Goal: Transaction & Acquisition: Purchase product/service

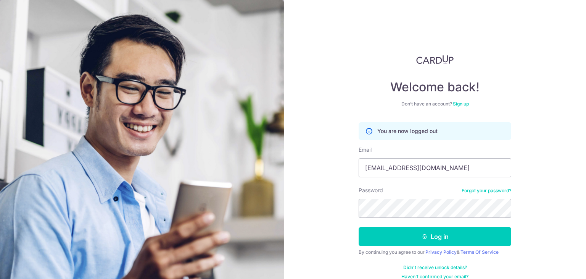
click at [252, 220] on section "Welcome back! Don’t have an account? Sign up You are now logged out Email HABAG…" at bounding box center [293, 139] width 586 height 279
click at [359, 227] on button "Log in" at bounding box center [435, 236] width 153 height 19
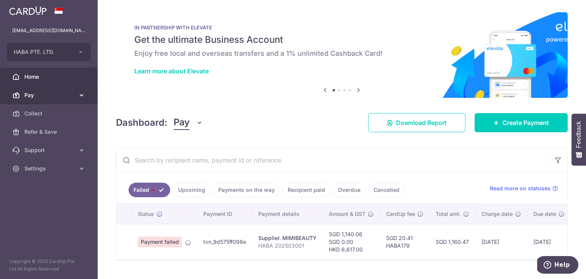
click at [24, 94] on link "Pay" at bounding box center [49, 95] width 98 height 18
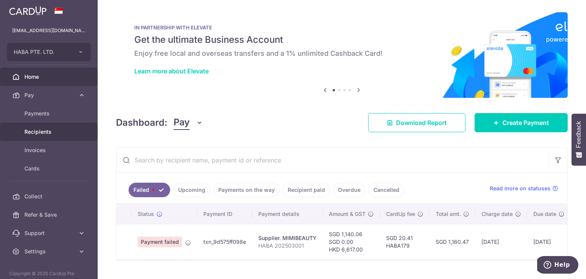
click at [36, 128] on span "Recipients" at bounding box center [49, 132] width 50 height 8
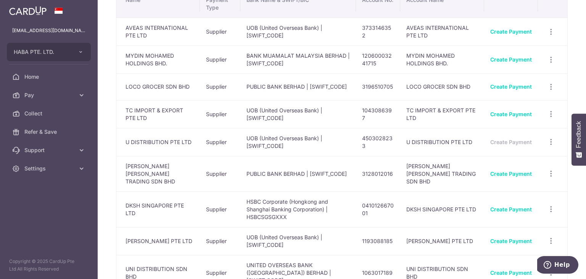
scroll to position [42, 0]
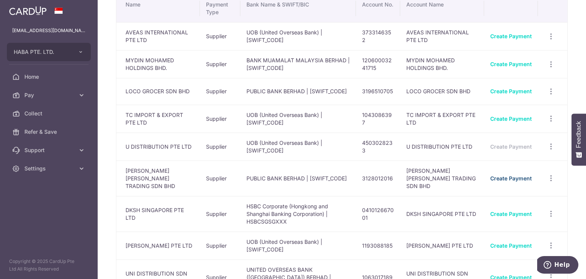
click at [509, 175] on link "Create Payment" at bounding box center [511, 178] width 42 height 6
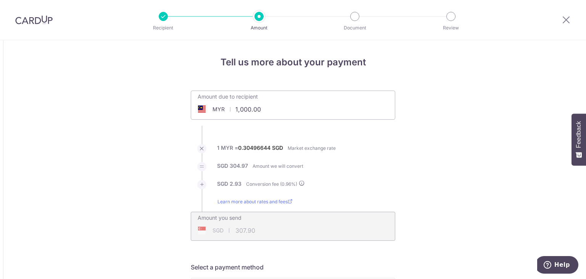
click at [275, 111] on input "1,000.00" at bounding box center [250, 109] width 118 height 18
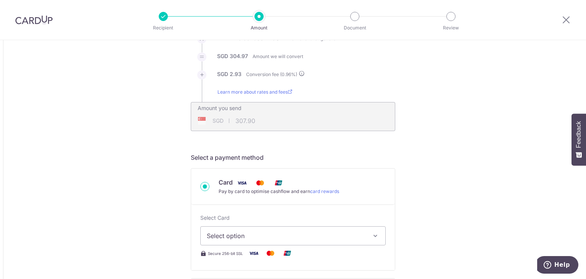
click at [241, 239] on span "Select option" at bounding box center [286, 235] width 159 height 9
type input "41,599.52"
type input "12,805.12"
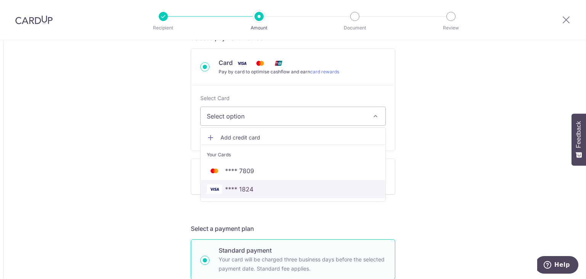
drag, startPoint x: 237, startPoint y: 193, endPoint x: 308, endPoint y: 197, distance: 71.9
click at [237, 193] on span "**** 1824" at bounding box center [239, 188] width 28 height 9
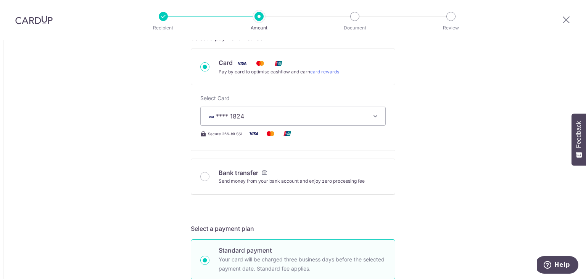
type input "41,599.52"
type input "12,805.44"
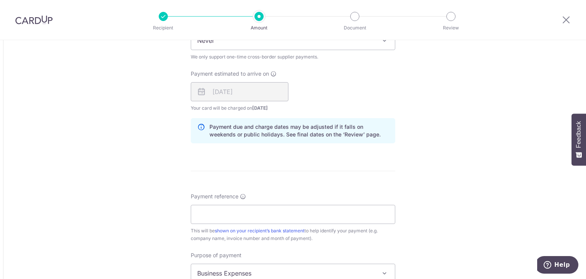
scroll to position [528, 0]
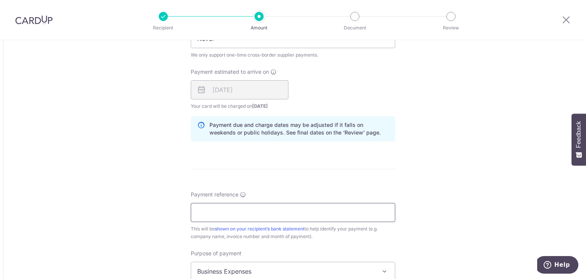
click at [280, 208] on input "Payment reference" at bounding box center [293, 212] width 205 height 19
click at [141, 130] on div "Tell us more about your payment Amount due to recipient MYR 41,599.52 41599.52 …" at bounding box center [293, 26] width 586 height 1029
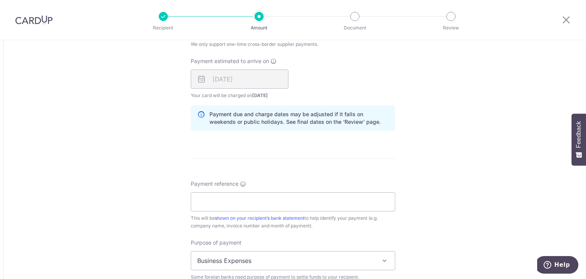
scroll to position [549, 0]
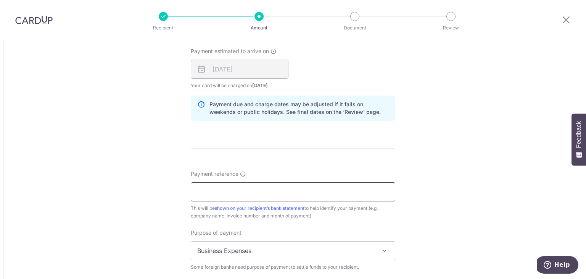
click at [208, 191] on input "Payment reference" at bounding box center [293, 191] width 205 height 19
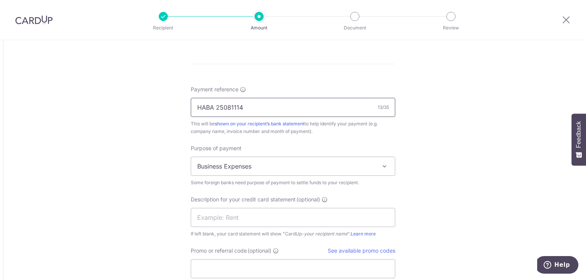
type input "HABA 25081114"
click at [224, 168] on span "Business Expenses" at bounding box center [293, 166] width 204 height 18
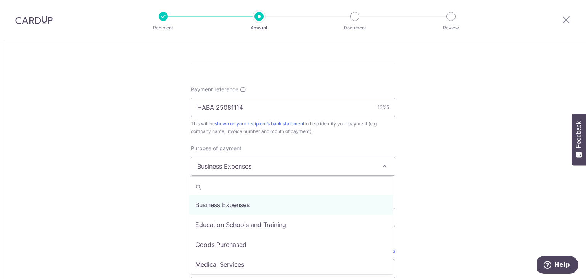
scroll to position [37, 0]
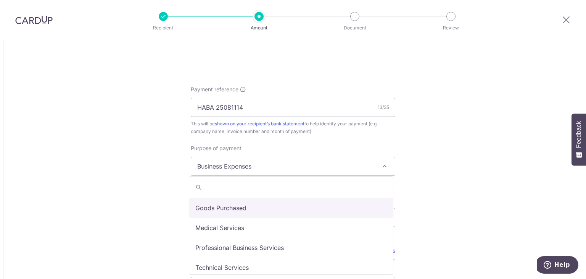
select select "Goods Purchased"
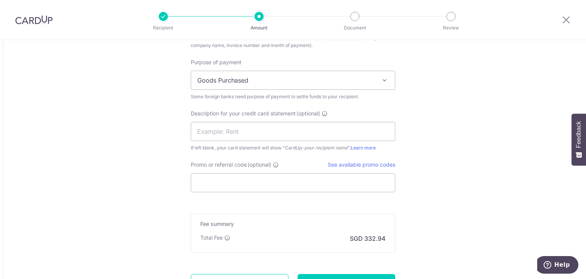
scroll to position [719, 0]
click at [231, 181] on input "Promo or referral code (optional)" at bounding box center [293, 182] width 205 height 19
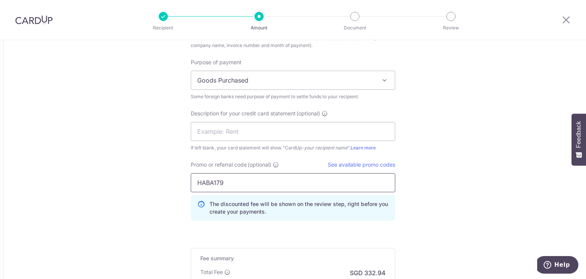
scroll to position [823, 0]
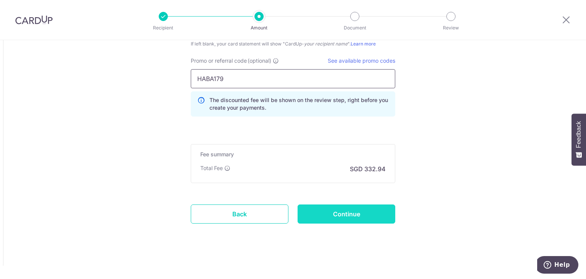
type input "HABA179"
click at [379, 214] on input "Continue" at bounding box center [347, 213] width 98 height 19
type input "Create Schedule"
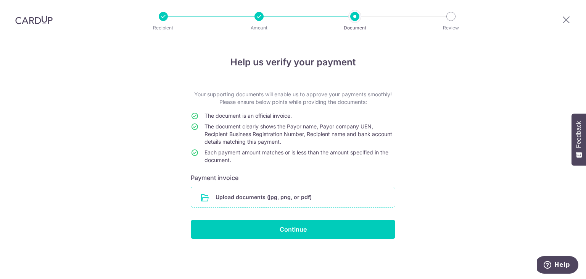
click at [289, 200] on input "file" at bounding box center [293, 197] width 204 height 20
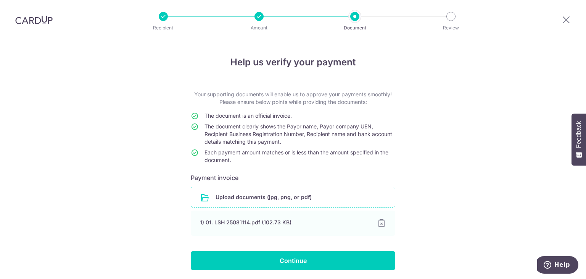
scroll to position [27, 0]
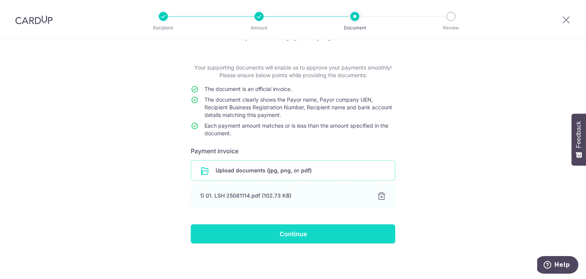
click at [329, 231] on input "Continue" at bounding box center [293, 233] width 205 height 19
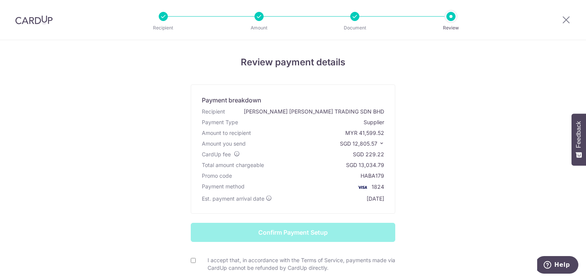
scroll to position [21, 0]
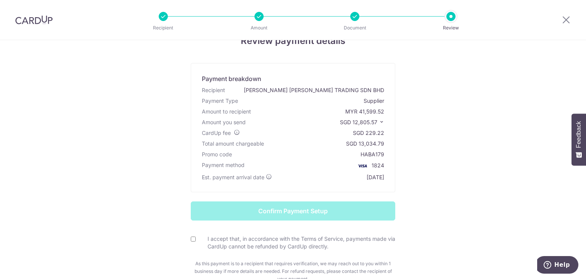
click at [191, 239] on input "I accept that, in accordance with the Terms of Service, payments made via CardU…" at bounding box center [193, 238] width 5 height 5
checkbox input "true"
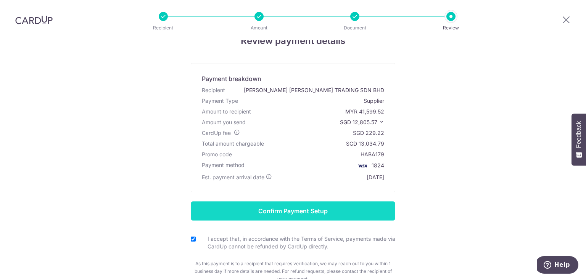
click at [247, 210] on input "Confirm Payment Setup" at bounding box center [293, 210] width 205 height 19
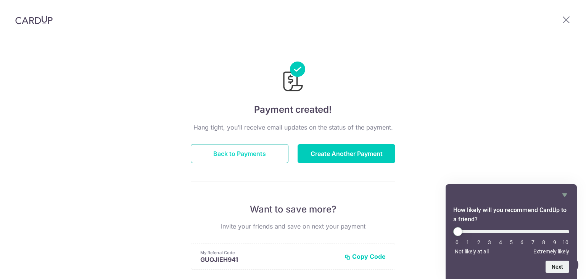
click at [247, 153] on button "Back to Payments" at bounding box center [240, 153] width 98 height 19
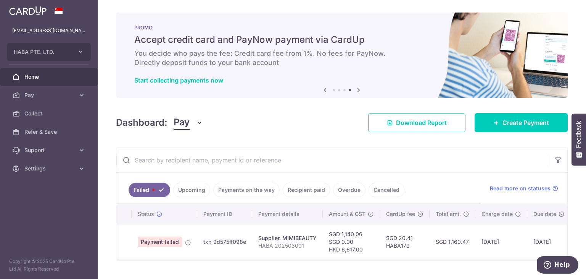
click at [205, 198] on ul "Failed Upcoming Payments on the way Recipient paid Overdue Cancelled" at bounding box center [298, 187] width 364 height 31
click at [199, 194] on link "Upcoming" at bounding box center [191, 189] width 37 height 15
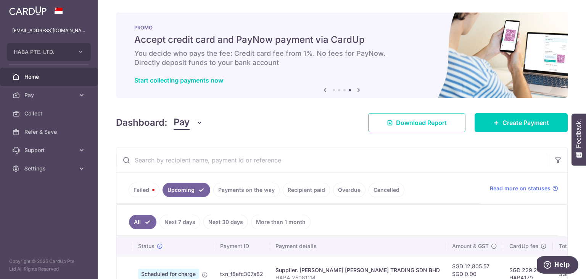
scroll to position [53, 0]
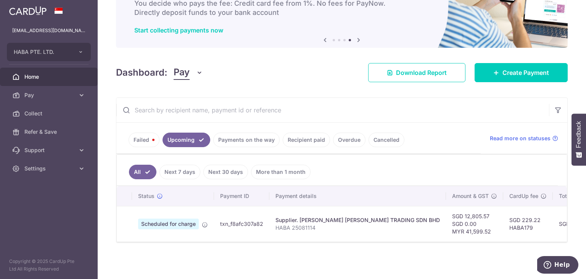
click at [52, 179] on aside "habaglobe@gmail.com HABA PTE. LTD. Add new company HABA PTE. LTD. Home Pay Paym…" at bounding box center [49, 139] width 98 height 279
click at [53, 177] on link "Settings" at bounding box center [49, 168] width 98 height 18
click at [39, 201] on span "Logout" at bounding box center [49, 205] width 50 height 8
